Goal: Information Seeking & Learning: Learn about a topic

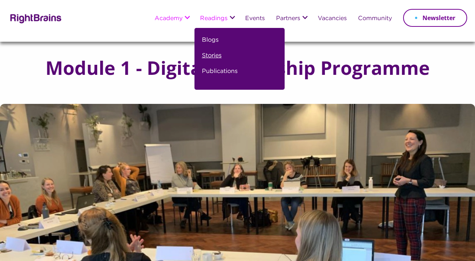
click at [207, 57] on link "Stories" at bounding box center [212, 59] width 20 height 16
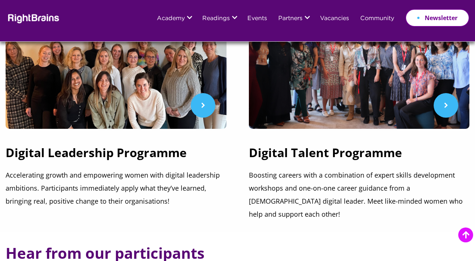
scroll to position [307, 0]
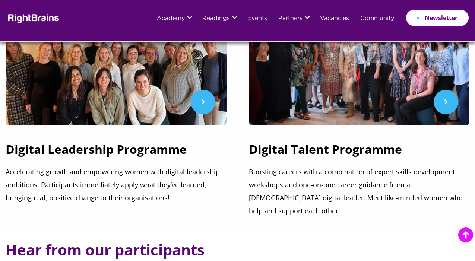
click at [139, 154] on h3 "Digital Leadership Programme" at bounding box center [116, 153] width 221 height 24
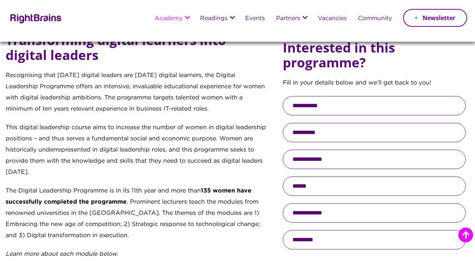
scroll to position [295, 0]
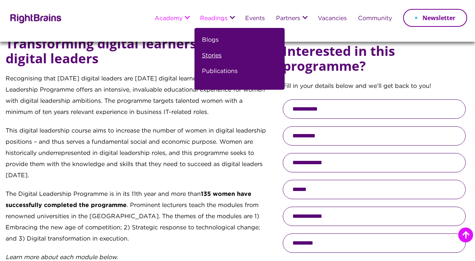
click at [205, 55] on link "Stories" at bounding box center [212, 59] width 20 height 16
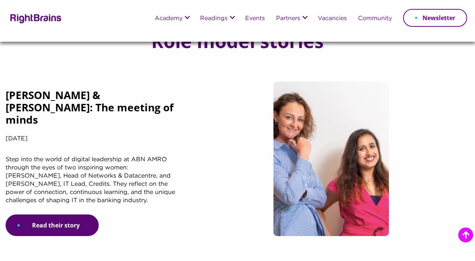
scroll to position [82, 0]
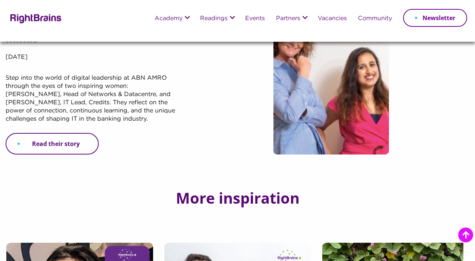
click at [74, 149] on link "Read their story" at bounding box center [52, 144] width 93 height 22
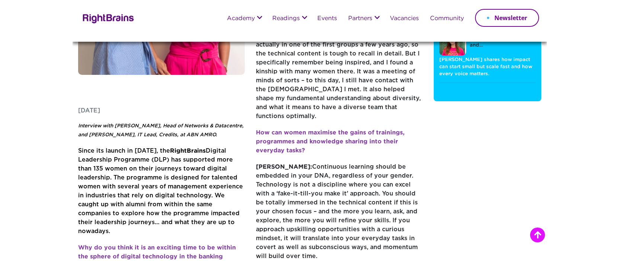
scroll to position [140, 0]
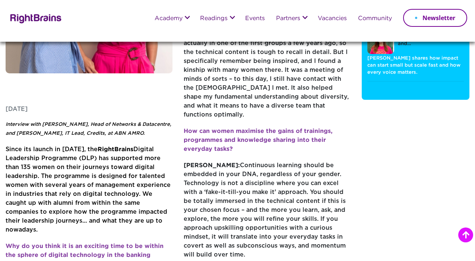
drag, startPoint x: 143, startPoint y: 205, endPoint x: 5, endPoint y: 132, distance: 156.2
click at [5, 132] on div "[PERSON_NAME] & [PERSON_NAME]: The meeting of minds [DATE] Interview with [PERS…" at bounding box center [178, 178] width 356 height 615
copy span "Since its launch in 2014, the RightBrains Digital Leadership Programme (DLP) ha…"
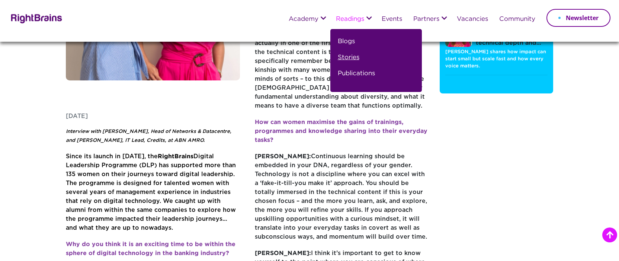
click at [351, 55] on link "Stories" at bounding box center [349, 60] width 22 height 16
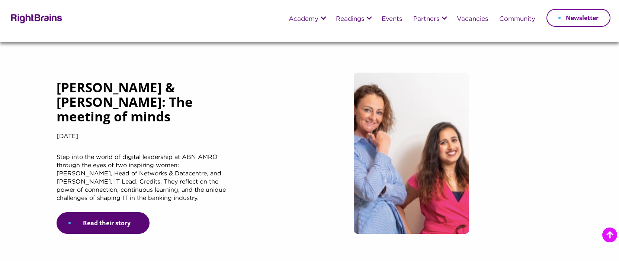
scroll to position [332, 0]
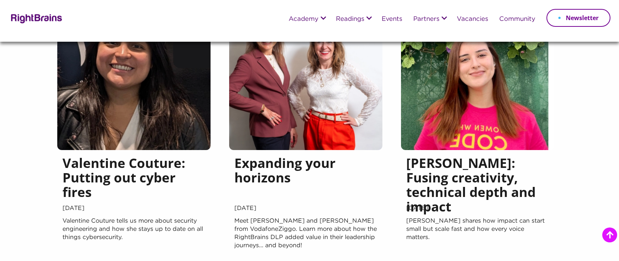
click at [288, 174] on h5 "Expanding your horizons" at bounding box center [306, 179] width 143 height 47
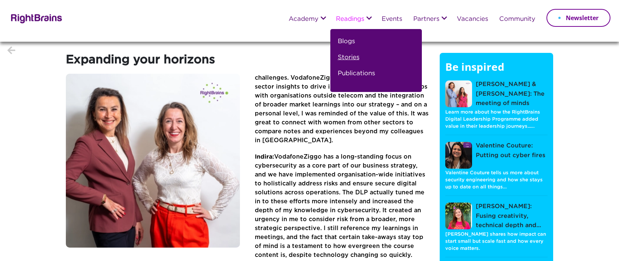
click at [348, 58] on link "Stories" at bounding box center [349, 60] width 22 height 16
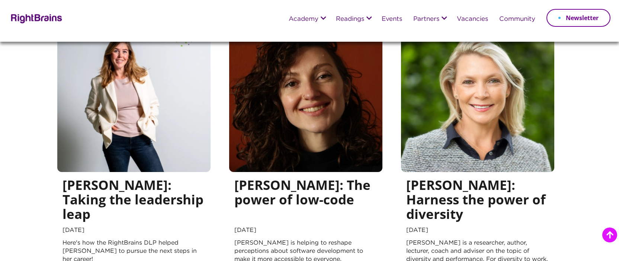
scroll to position [574, 0]
click at [72, 195] on h5 "[PERSON_NAME]: Taking the leadership leap" at bounding box center [134, 201] width 143 height 47
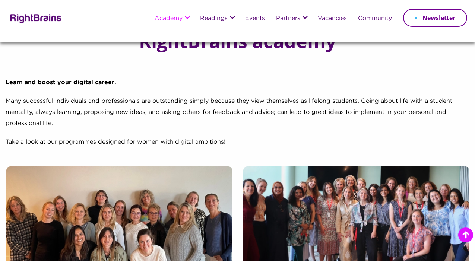
scroll to position [139, 0]
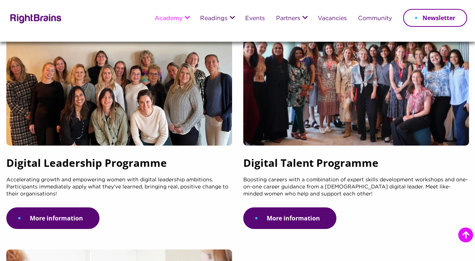
click at [157, 138] on div at bounding box center [119, 86] width 226 height 118
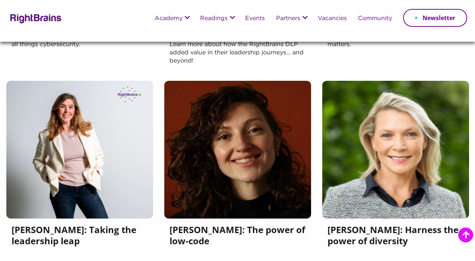
scroll to position [491, 0]
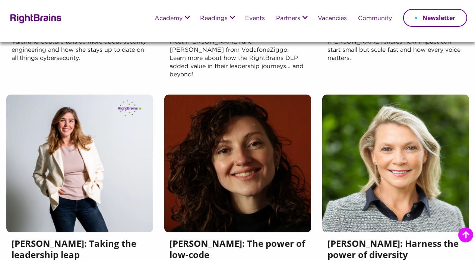
click at [125, 174] on img at bounding box center [79, 164] width 147 height 138
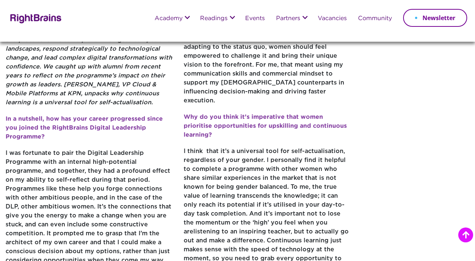
scroll to position [238, 0]
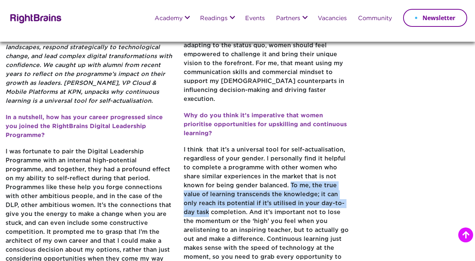
drag, startPoint x: 259, startPoint y: 181, endPoint x: 338, endPoint y: 200, distance: 81.2
click at [338, 200] on p "I think that it’s a universal tool for self-actualisation, regardless of your g…" at bounding box center [267, 216] width 167 height 141
copy p "To me, the true value of learning transcends the knowledge; it can only reach i…"
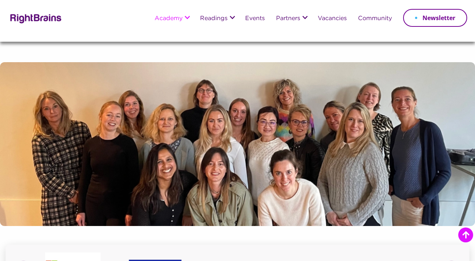
scroll to position [630, 0]
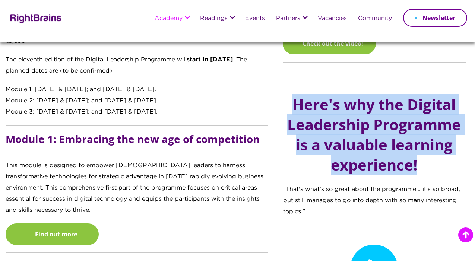
drag, startPoint x: 289, startPoint y: 120, endPoint x: 413, endPoint y: 202, distance: 148.6
click at [413, 175] on h2 "Here's why the Digital Leadership Programme is a valuable learning experience!" at bounding box center [374, 135] width 182 height 80
copy h2 "Here's why the Digital Leadership Programme is a valuable learning experience!"
